Goal: Register for event/course

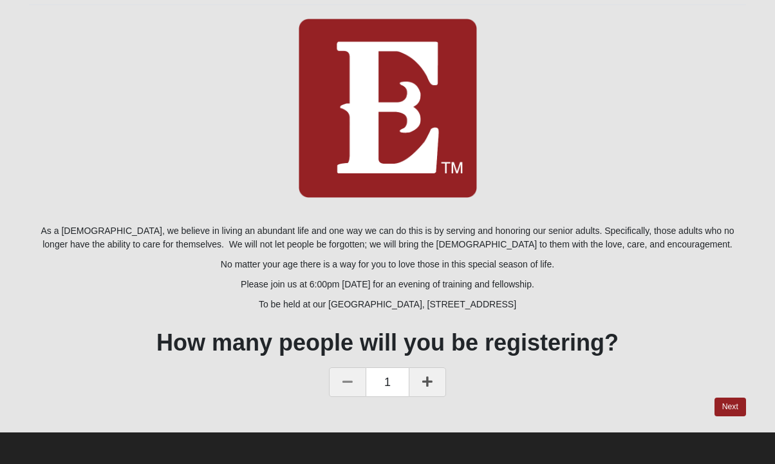
scroll to position [129, 0]
